Goal: Understand process/instructions: Learn how to perform a task or action

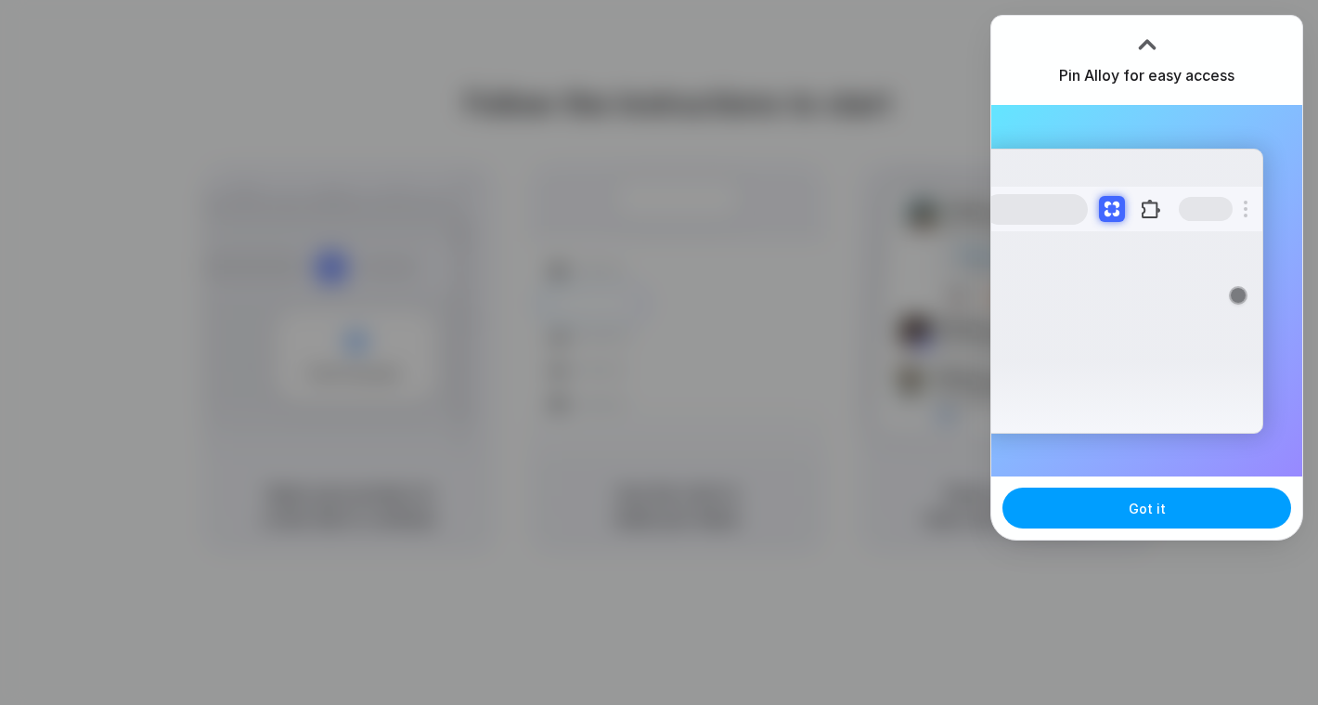
click at [1164, 516] on button "Got it" at bounding box center [1147, 507] width 289 height 41
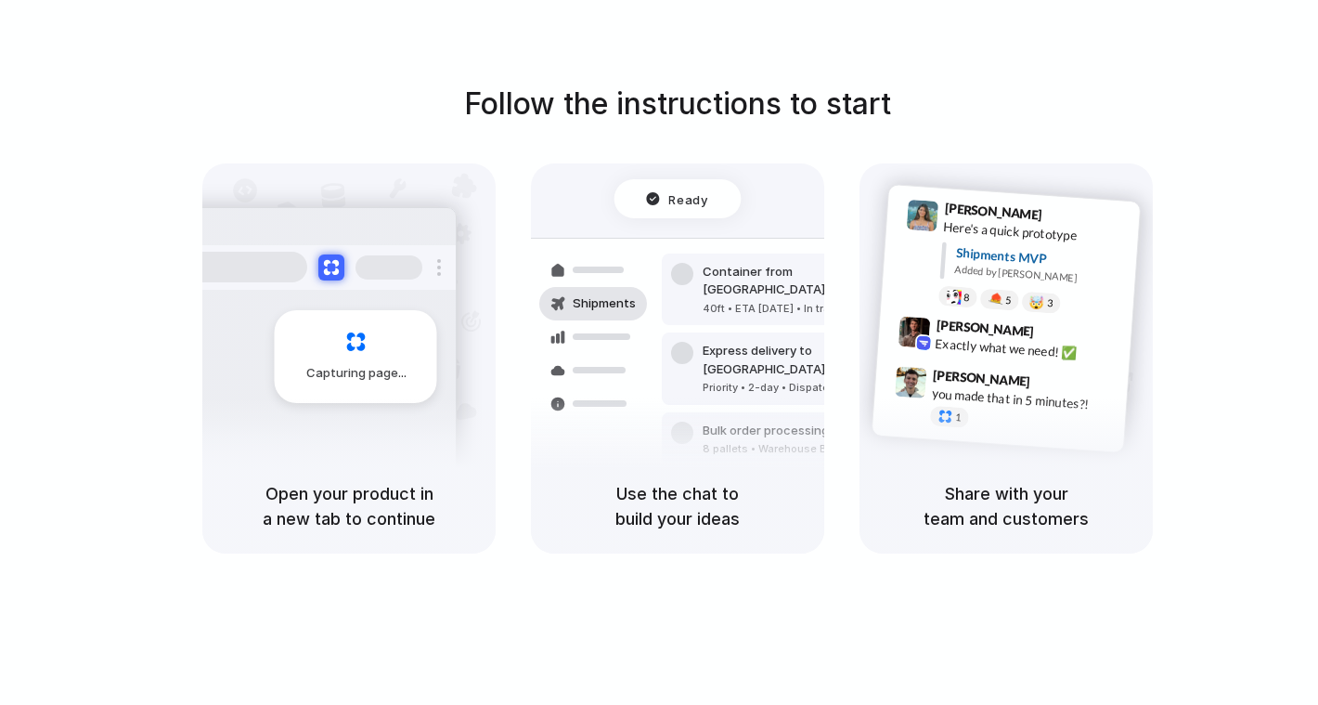
click at [1132, 109] on div "Follow the instructions to start Capturing page Open your product in a new tab …" at bounding box center [678, 318] width 1318 height 472
